Goal: Task Accomplishment & Management: Complete application form

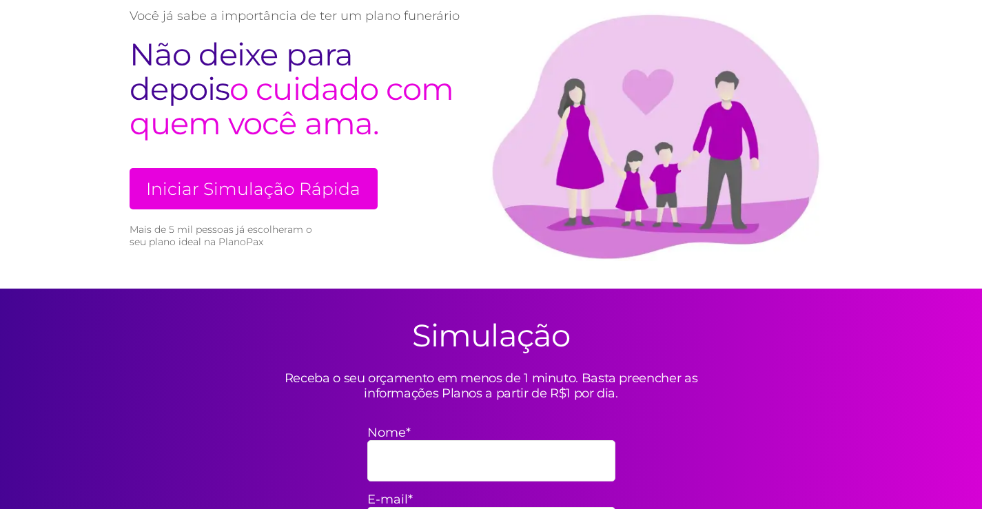
click at [342, 189] on link "Iniciar Simulação Rápida" at bounding box center [253, 188] width 248 height 41
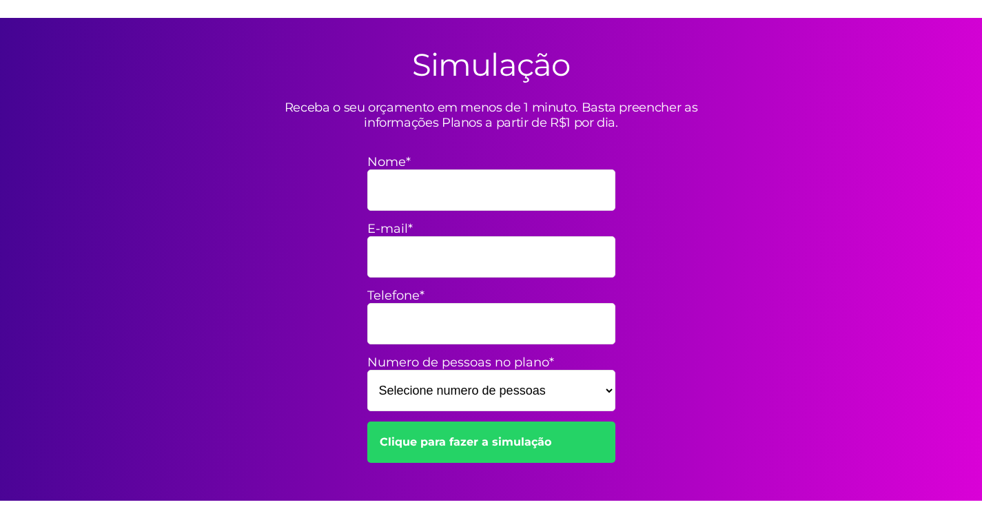
scroll to position [404, 0]
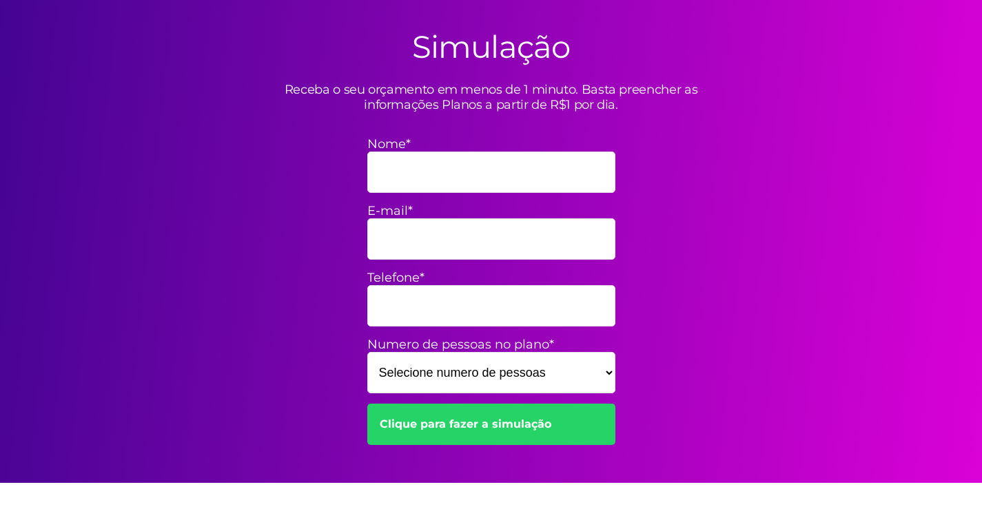
click at [395, 180] on input "Nome*" at bounding box center [491, 172] width 248 height 41
type input "Jamlle"
click at [452, 245] on input "E-mail*" at bounding box center [491, 238] width 248 height 41
type input "jamledecarvalho7@gmail.com"
click at [421, 307] on input "Telefone*" at bounding box center [491, 305] width 248 height 41
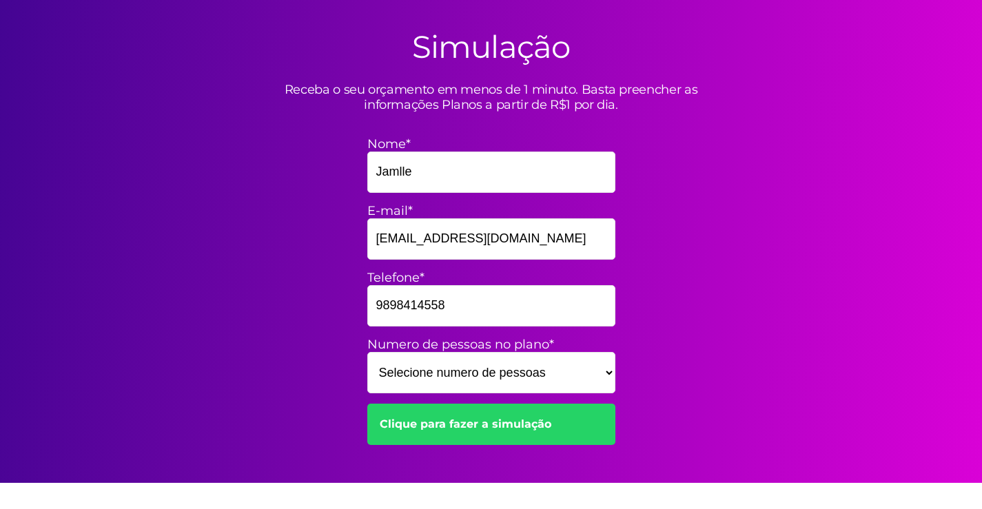
type input "9898414558"
click at [510, 368] on select "Selecione numero de pessoas 1 2 3 4 5 6 7 8 9 10 11 12 13 14 15" at bounding box center [491, 372] width 248 height 41
click at [805, 355] on div "Simulação Receba o seu orçamento em menos de 1 minuto. Basta preencher as infor…" at bounding box center [491, 241] width 744 height 483
click at [588, 374] on select "Selecione numero de pessoas 1 2 3 4 5 6 7 8 9 10 11 12 13 14 15" at bounding box center [491, 372] width 248 height 41
select select "5"
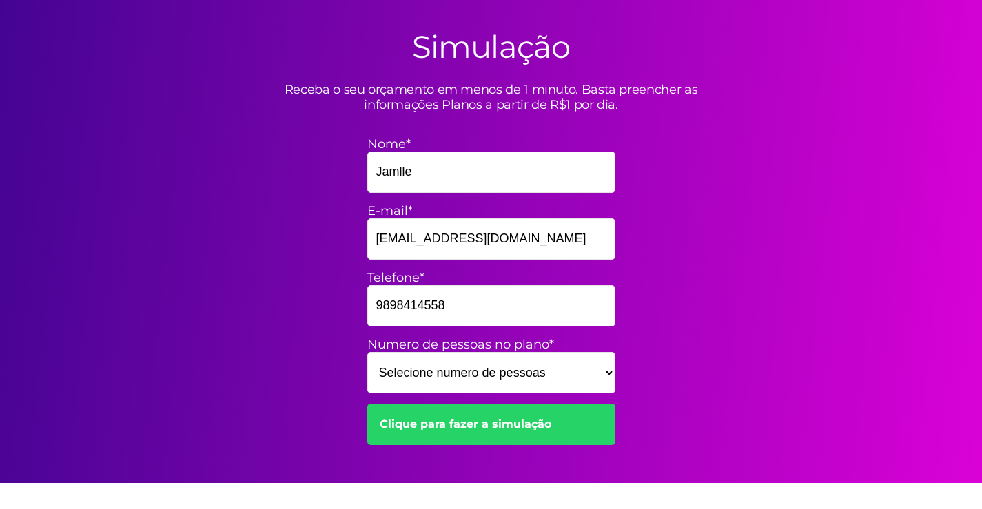
click at [367, 352] on select "Selecione numero de pessoas 1 2 3 4 5 6 7 8 9 10 11 12 13 14 15" at bounding box center [491, 372] width 248 height 41
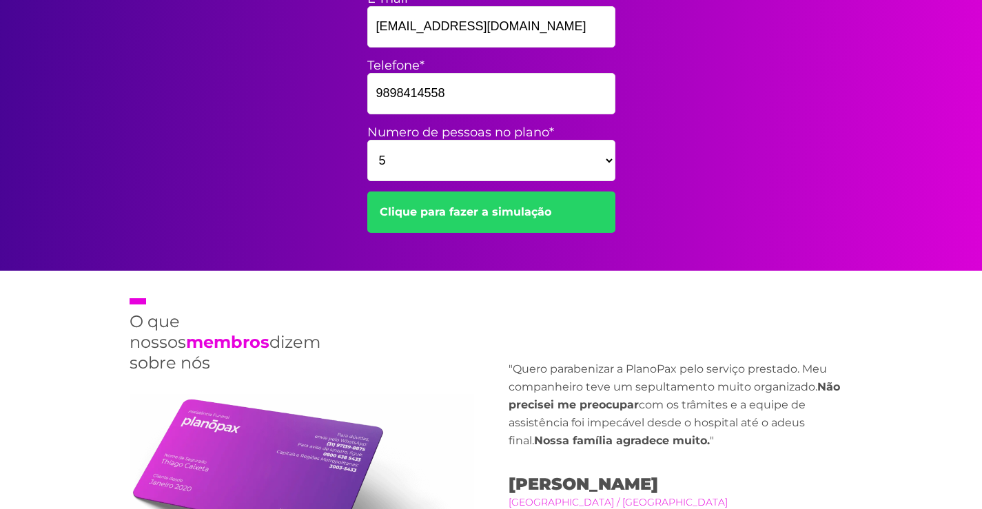
scroll to position [633, 0]
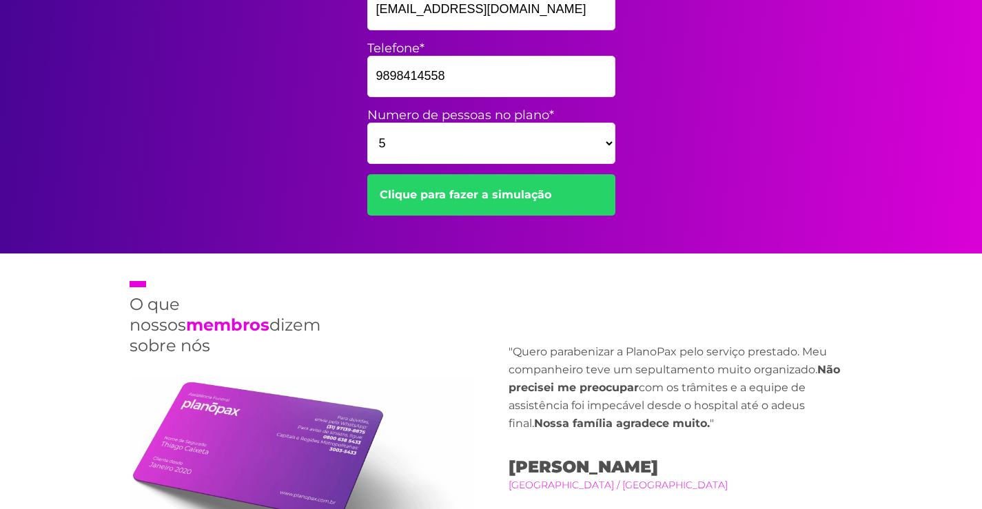
click at [526, 196] on link "Clique para fazer a simulação" at bounding box center [491, 194] width 248 height 41
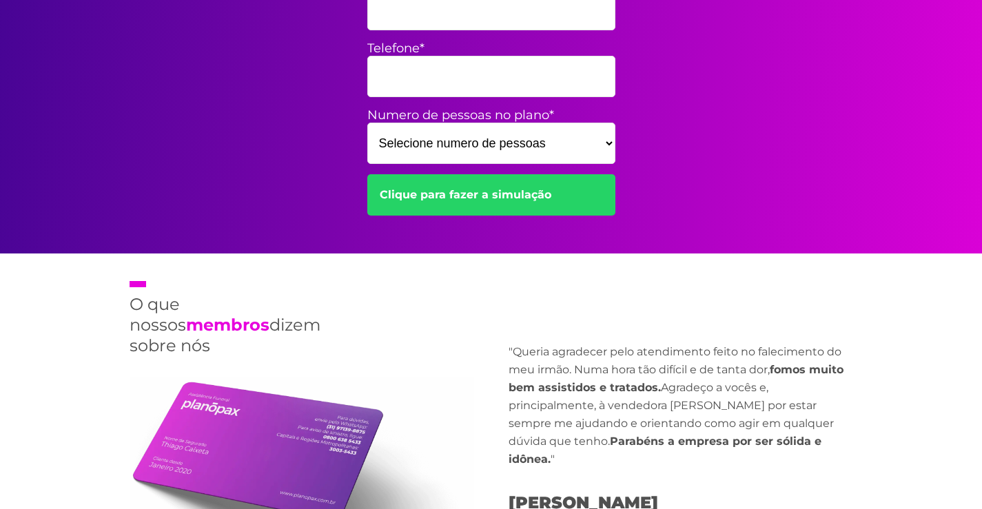
scroll to position [518, 0]
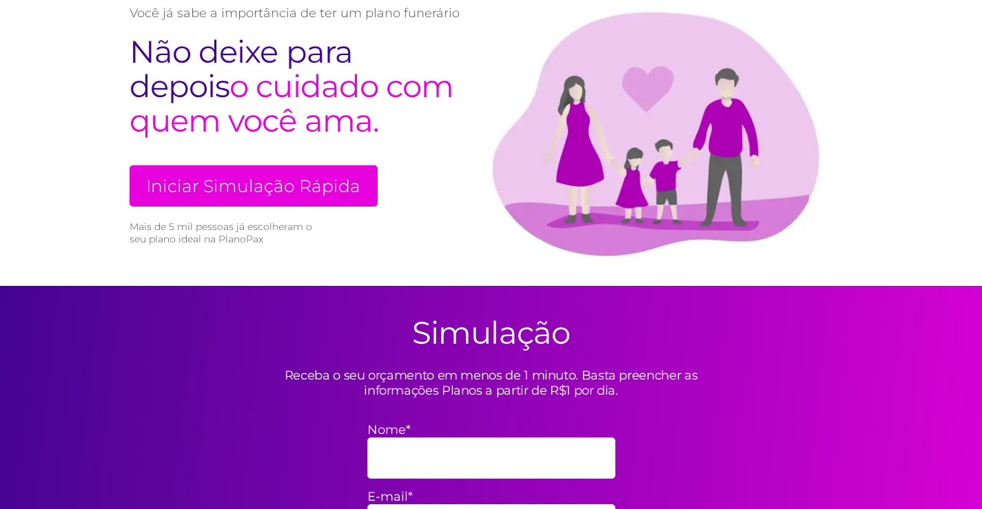
scroll to position [115, 0]
